Goal: Communication & Community: Connect with others

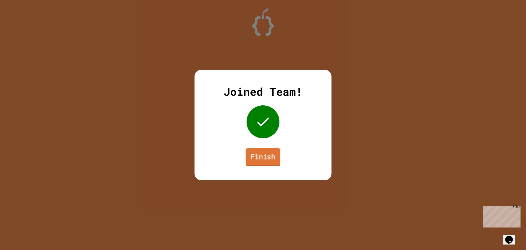
click at [250, 162] on link "Finish" at bounding box center [263, 157] width 35 height 18
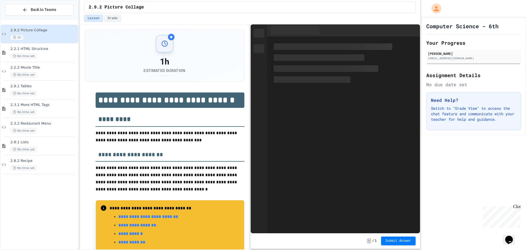
click at [43, 168] on div "No time set" at bounding box center [43, 167] width 67 height 5
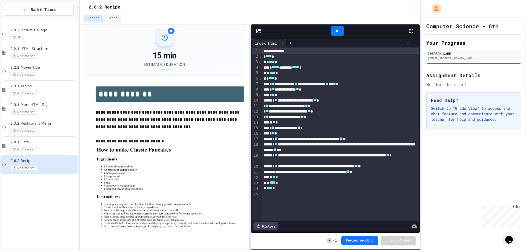
scroll to position [15, 0]
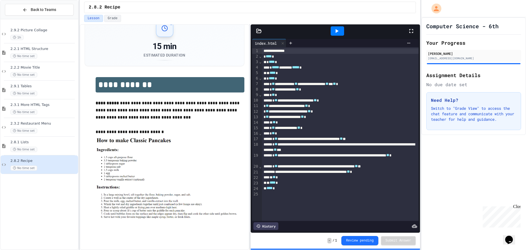
click at [340, 30] on div at bounding box center [337, 30] width 13 height 9
